Goal: Entertainment & Leisure: Consume media (video, audio)

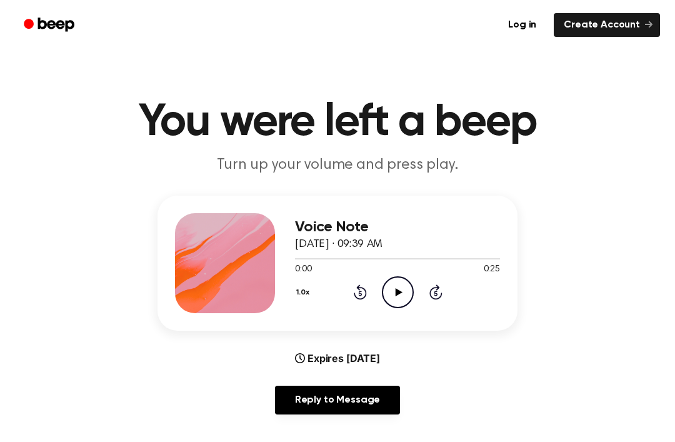
click at [394, 298] on icon "Play Audio" at bounding box center [398, 292] width 32 height 32
click at [402, 294] on icon "Pause Audio" at bounding box center [398, 292] width 32 height 32
click at [365, 289] on icon at bounding box center [360, 291] width 13 height 15
click at [341, 296] on div "1.0x Rewind 5 seconds Play Audio Skip 5 seconds" at bounding box center [397, 292] width 205 height 32
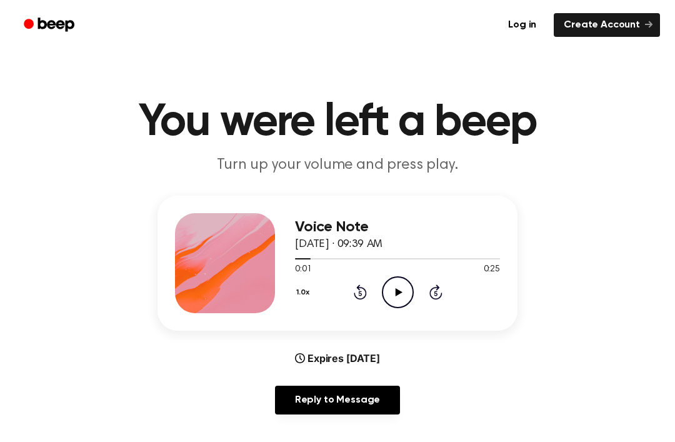
click at [346, 280] on div "1.0x Rewind 5 seconds Play Audio Skip 5 seconds" at bounding box center [397, 292] width 205 height 32
click at [353, 287] on icon "Rewind 5 seconds" at bounding box center [360, 292] width 14 height 16
click at [399, 302] on icon "Play Audio" at bounding box center [398, 292] width 32 height 32
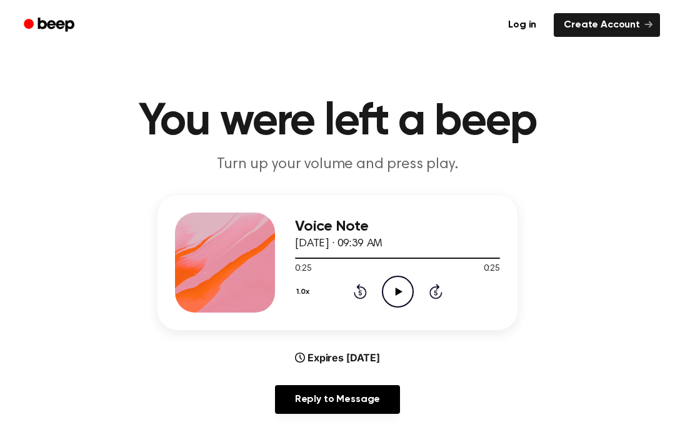
click at [397, 297] on icon "Play Audio" at bounding box center [398, 292] width 32 height 32
click at [406, 284] on icon "Pause Audio" at bounding box center [398, 292] width 32 height 32
click at [432, 297] on icon at bounding box center [435, 291] width 13 height 15
click at [434, 299] on icon at bounding box center [435, 291] width 13 height 15
click at [432, 304] on div "1.0x Rewind 5 seconds Play Audio Skip 5 seconds" at bounding box center [397, 292] width 205 height 32
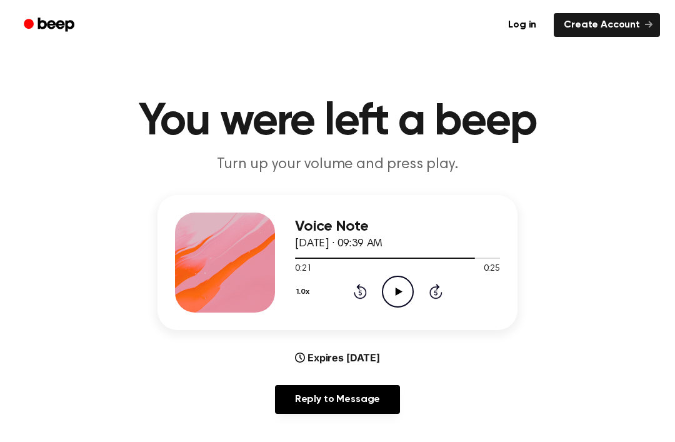
click at [432, 303] on div "1.0x Rewind 5 seconds Play Audio Skip 5 seconds" at bounding box center [397, 292] width 205 height 32
click at [438, 289] on icon at bounding box center [435, 291] width 13 height 15
click at [437, 288] on icon at bounding box center [435, 291] width 13 height 15
